Goal: Task Accomplishment & Management: Manage account settings

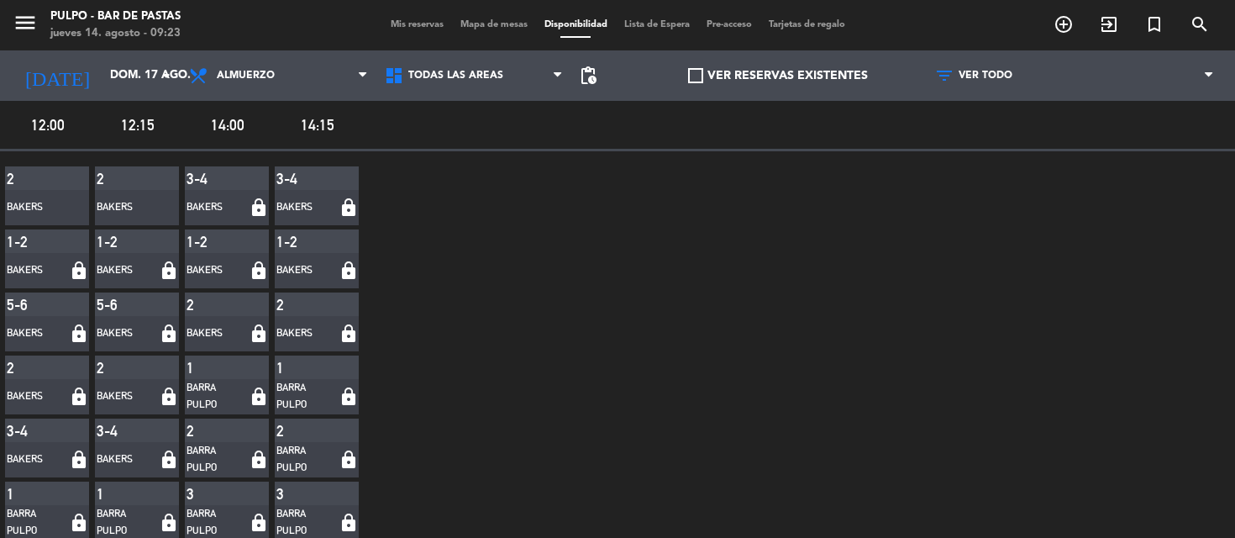
click at [407, 29] on span "Mis reservas" at bounding box center [417, 24] width 70 height 9
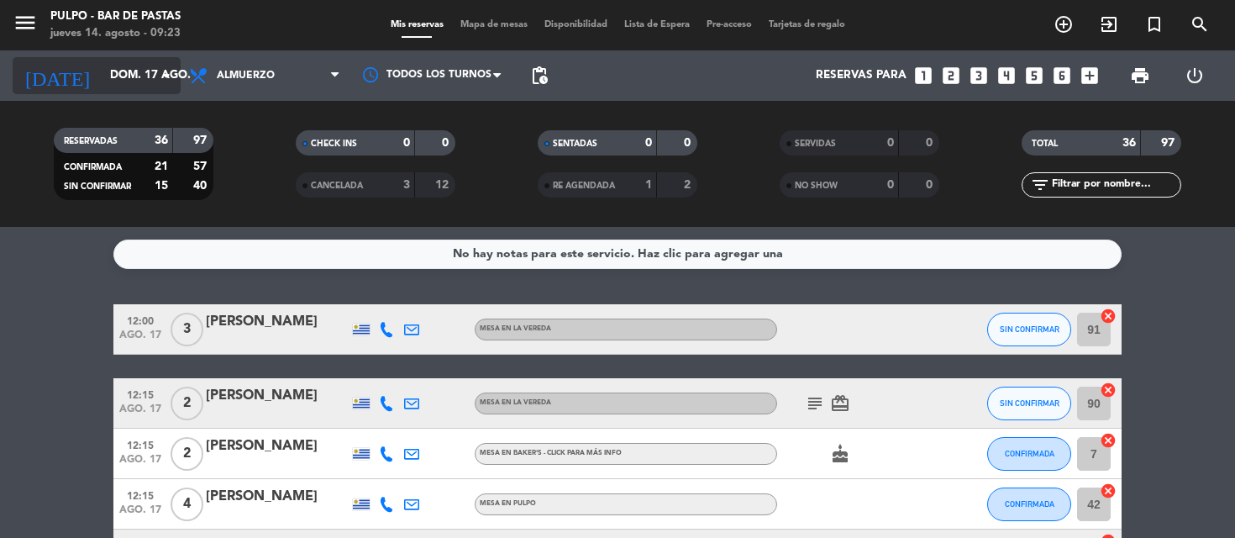
click at [136, 83] on input "dom. 17 ago." at bounding box center [177, 75] width 150 height 30
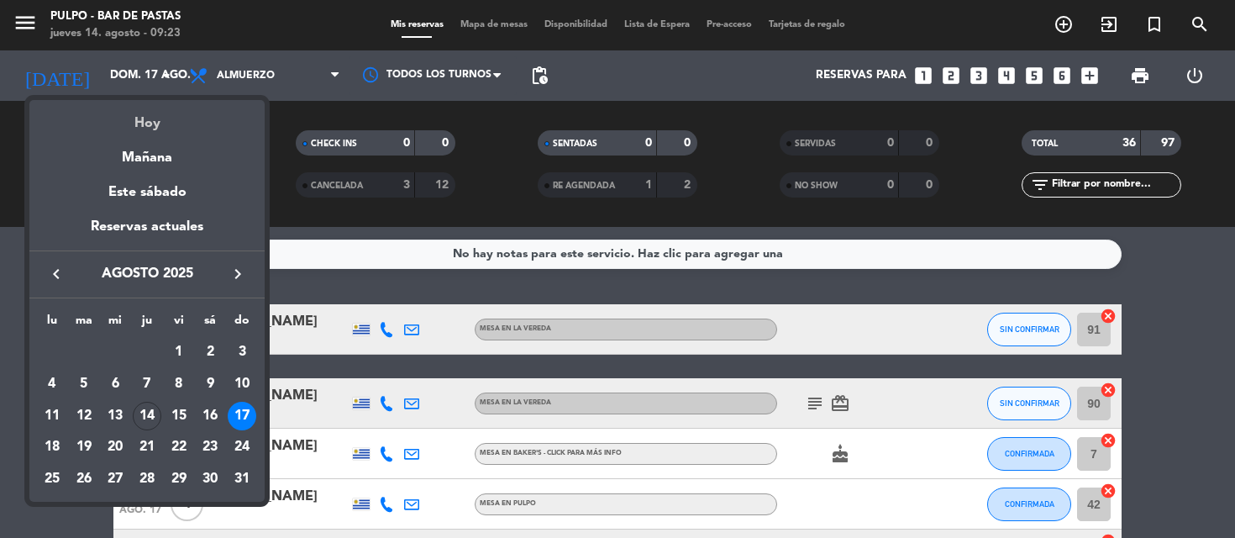
click at [152, 126] on div "Hoy" at bounding box center [146, 117] width 235 height 34
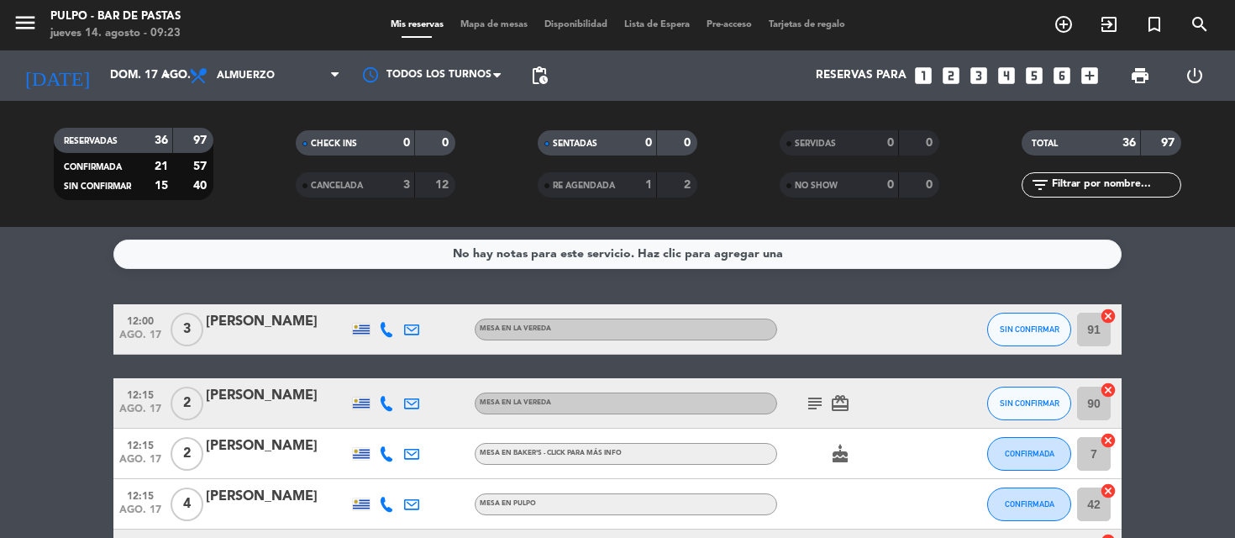
type input "jue. 14 ago."
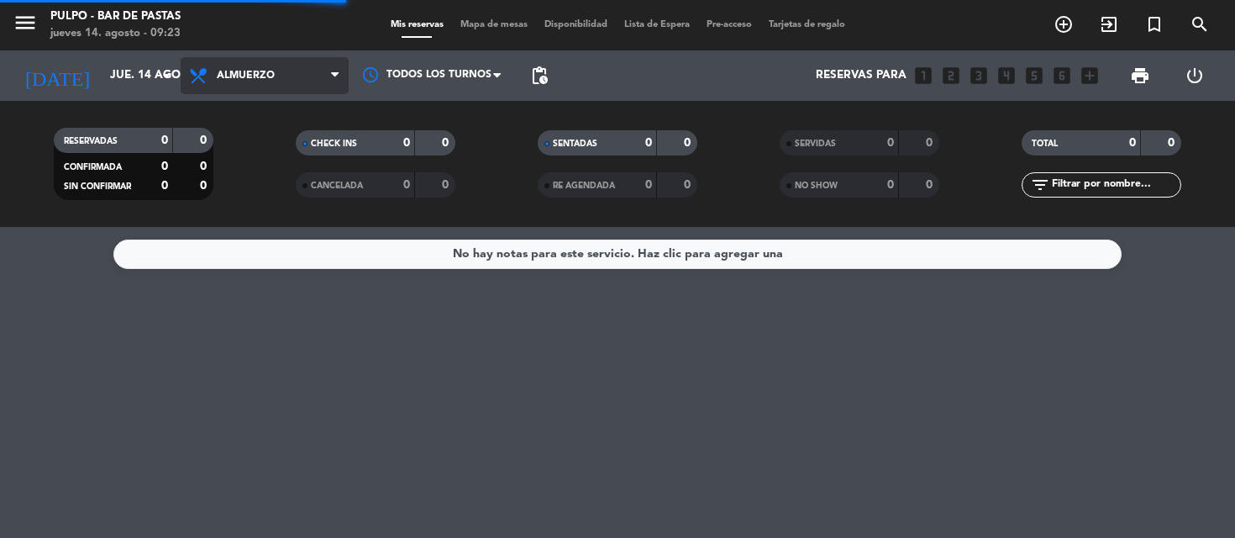
click at [244, 81] on span "Almuerzo" at bounding box center [246, 76] width 58 height 12
click at [255, 140] on div "menu Pulpo - Bar de Pastas jueves 14. agosto - 09:23 Mis reservas Mapa de mesas…" at bounding box center [617, 113] width 1235 height 227
click at [257, 86] on span "Almuerzo" at bounding box center [265, 75] width 168 height 37
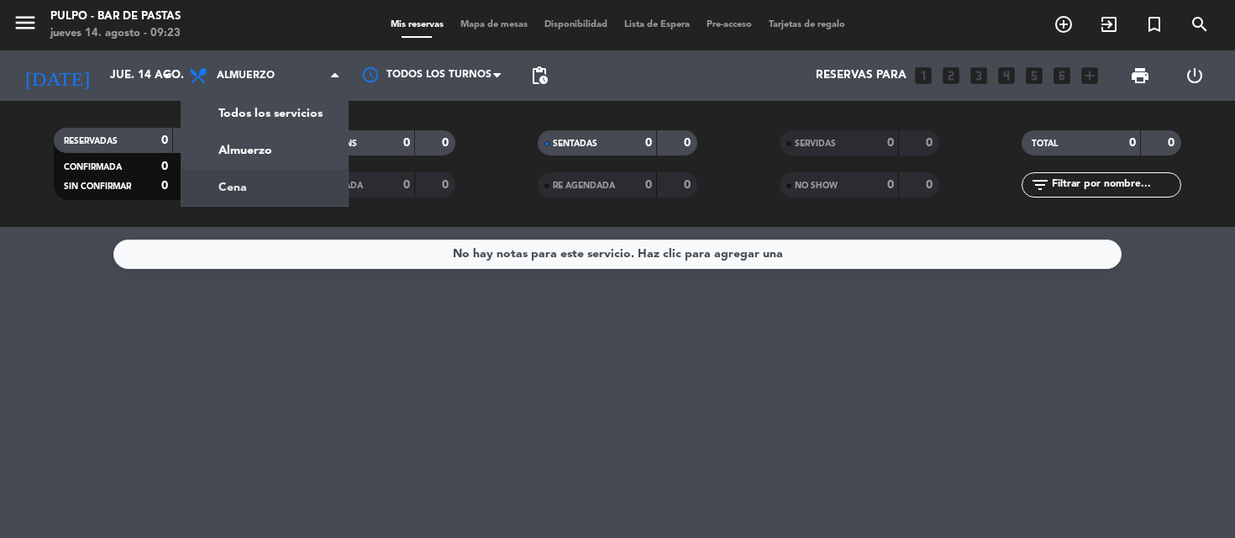
click at [246, 186] on div "menu Pulpo - Bar de Pastas jueves 14. agosto - 09:23 Mis reservas Mapa de mesas…" at bounding box center [617, 113] width 1235 height 227
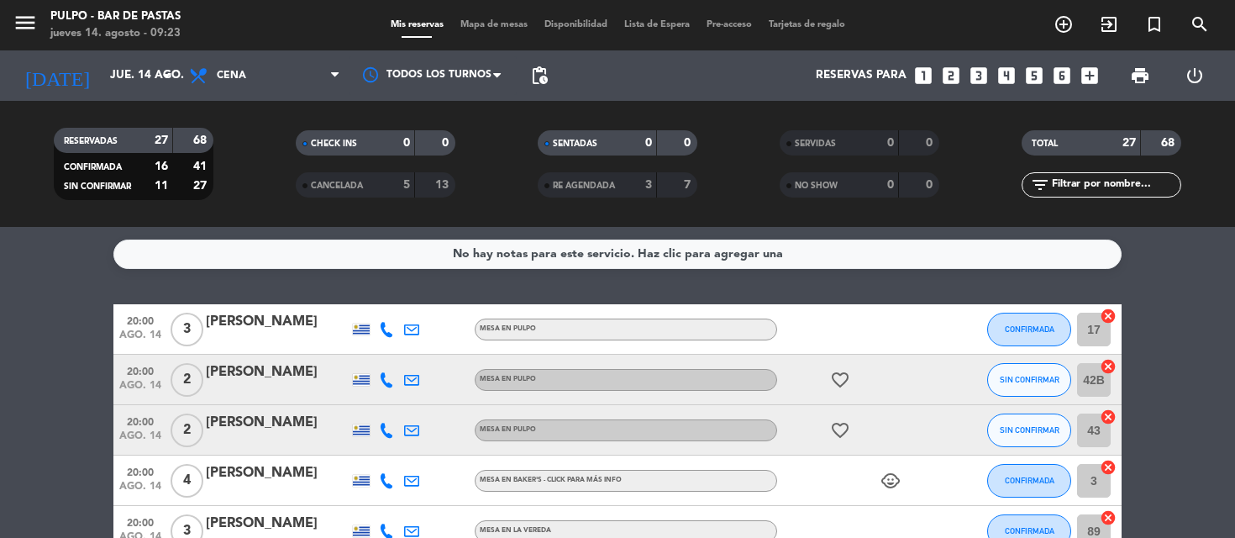
click at [497, 23] on span "Mapa de mesas" at bounding box center [494, 24] width 84 height 9
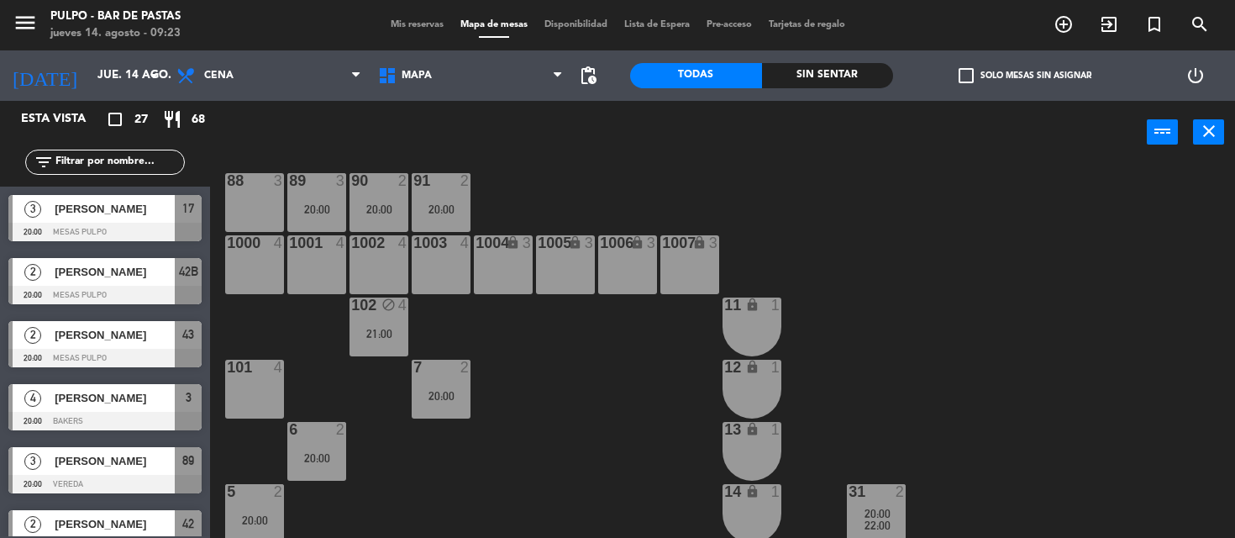
scroll to position [274, 0]
